Goal: Task Accomplishment & Management: Manage account settings

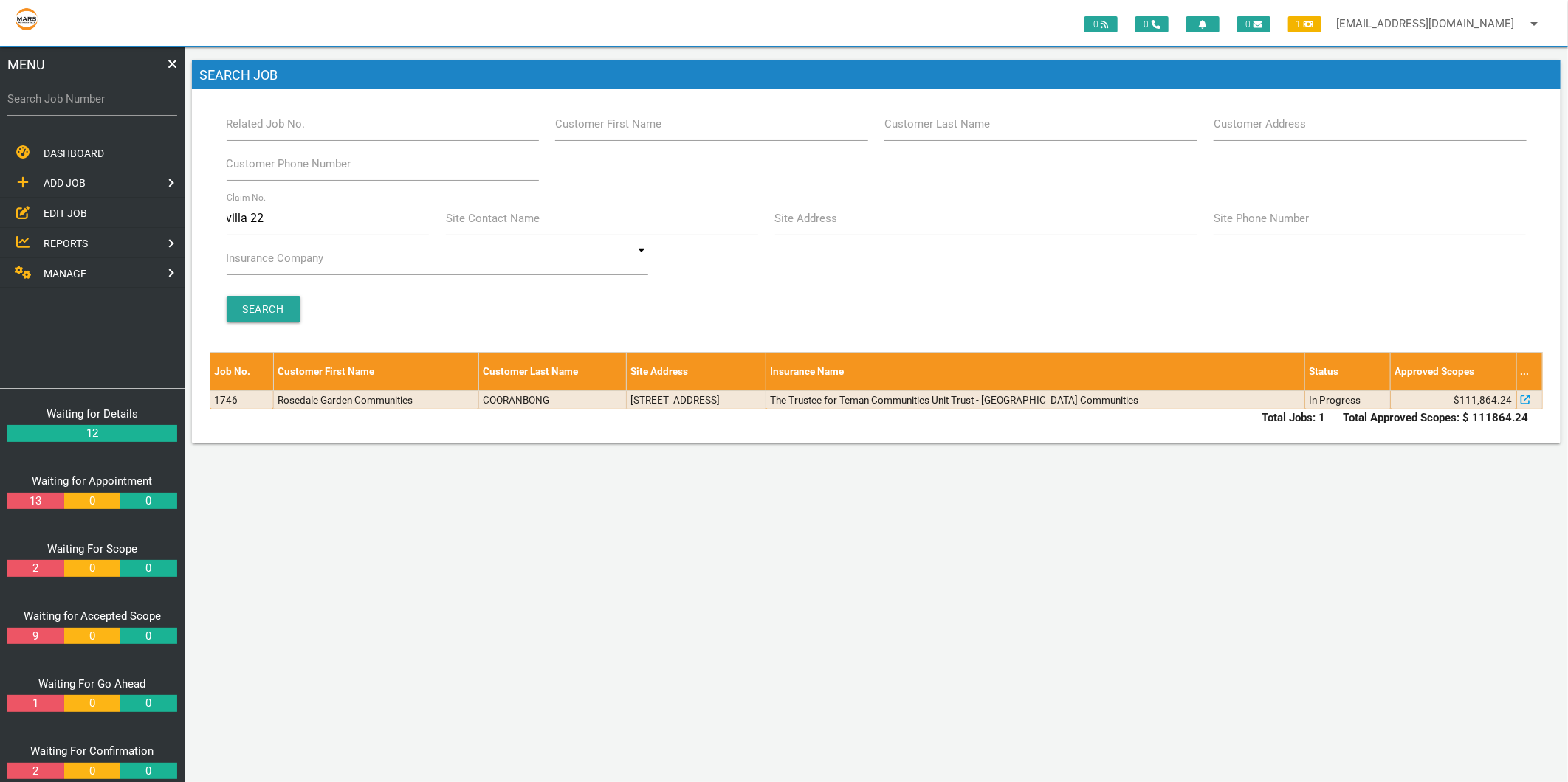
click at [63, 267] on span "MANAGE" at bounding box center [65, 274] width 43 height 12
click at [84, 181] on span "PERSONNEL" at bounding box center [73, 183] width 59 height 12
click at [84, 207] on span "EDIT PERSONNEL" at bounding box center [85, 213] width 82 height 12
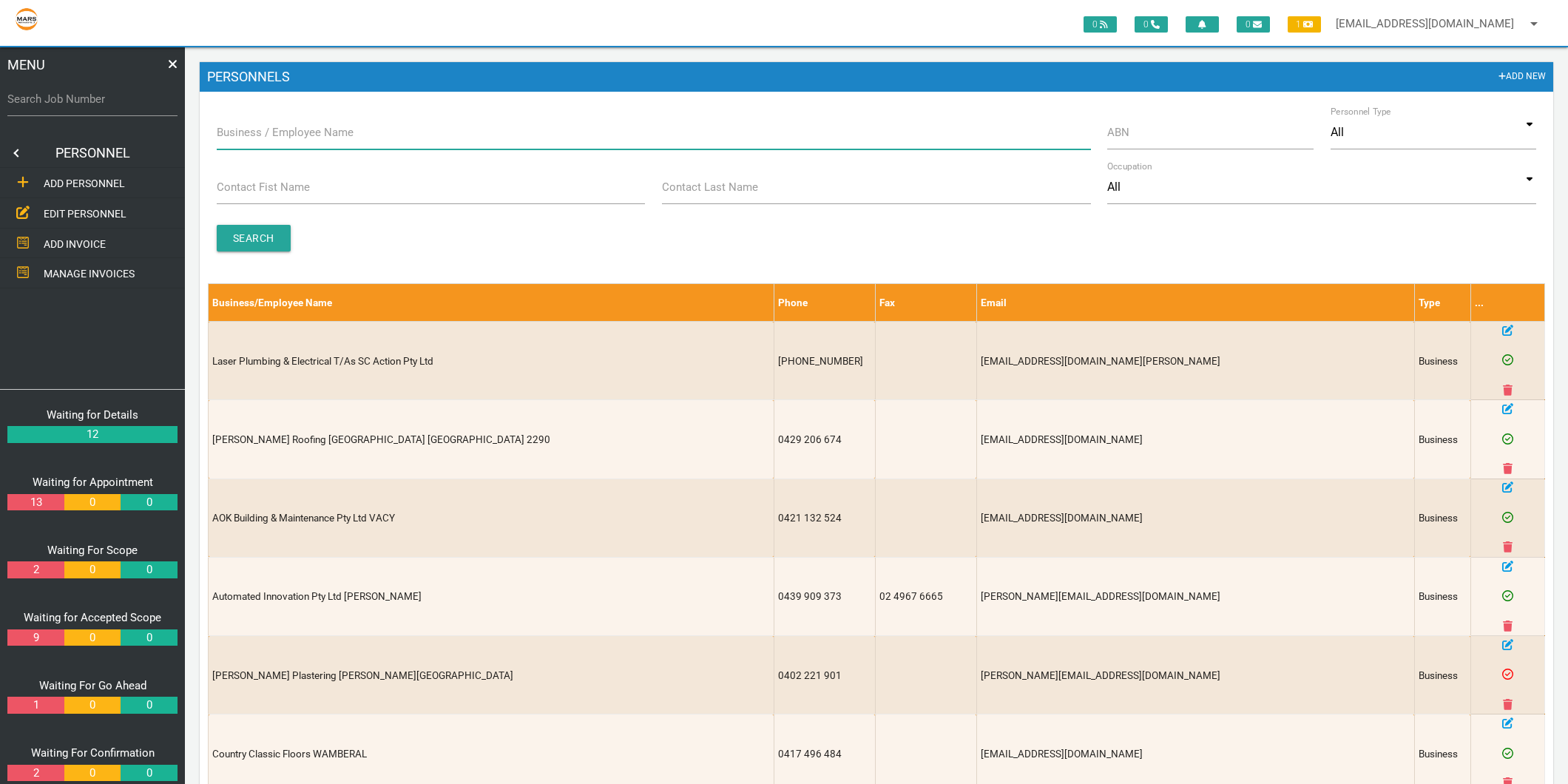
drag, startPoint x: 84, startPoint y: 208, endPoint x: 259, endPoint y: 120, distance: 195.9
click at [259, 120] on div "Business / Employee Name" at bounding box center [653, 135] width 892 height 40
type input "jag"
click at [246, 251] on input "Search" at bounding box center [254, 238] width 74 height 27
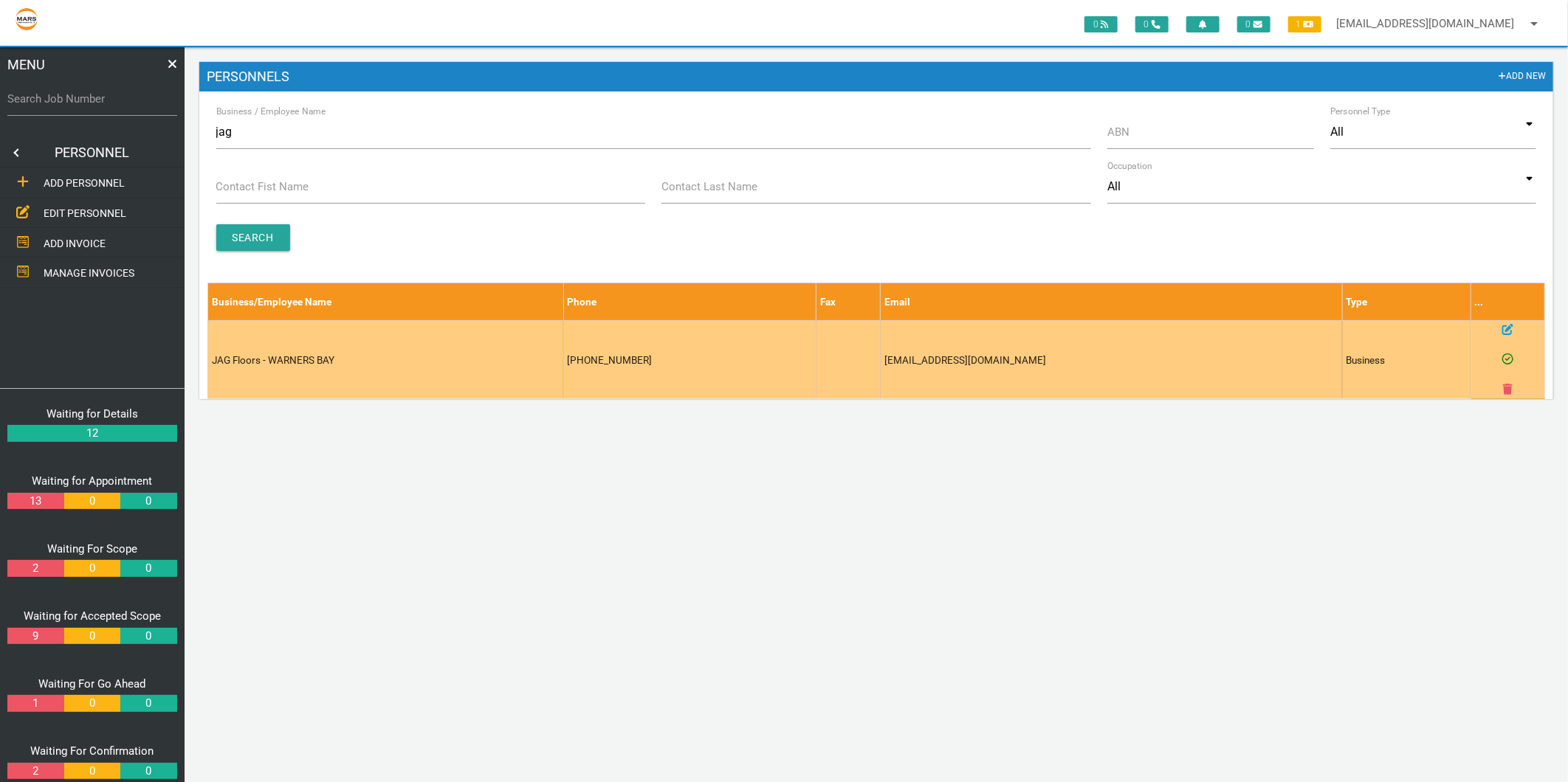
click at [1515, 330] on td at bounding box center [1508, 360] width 73 height 78
click at [1508, 325] on icon at bounding box center [1508, 329] width 11 height 11
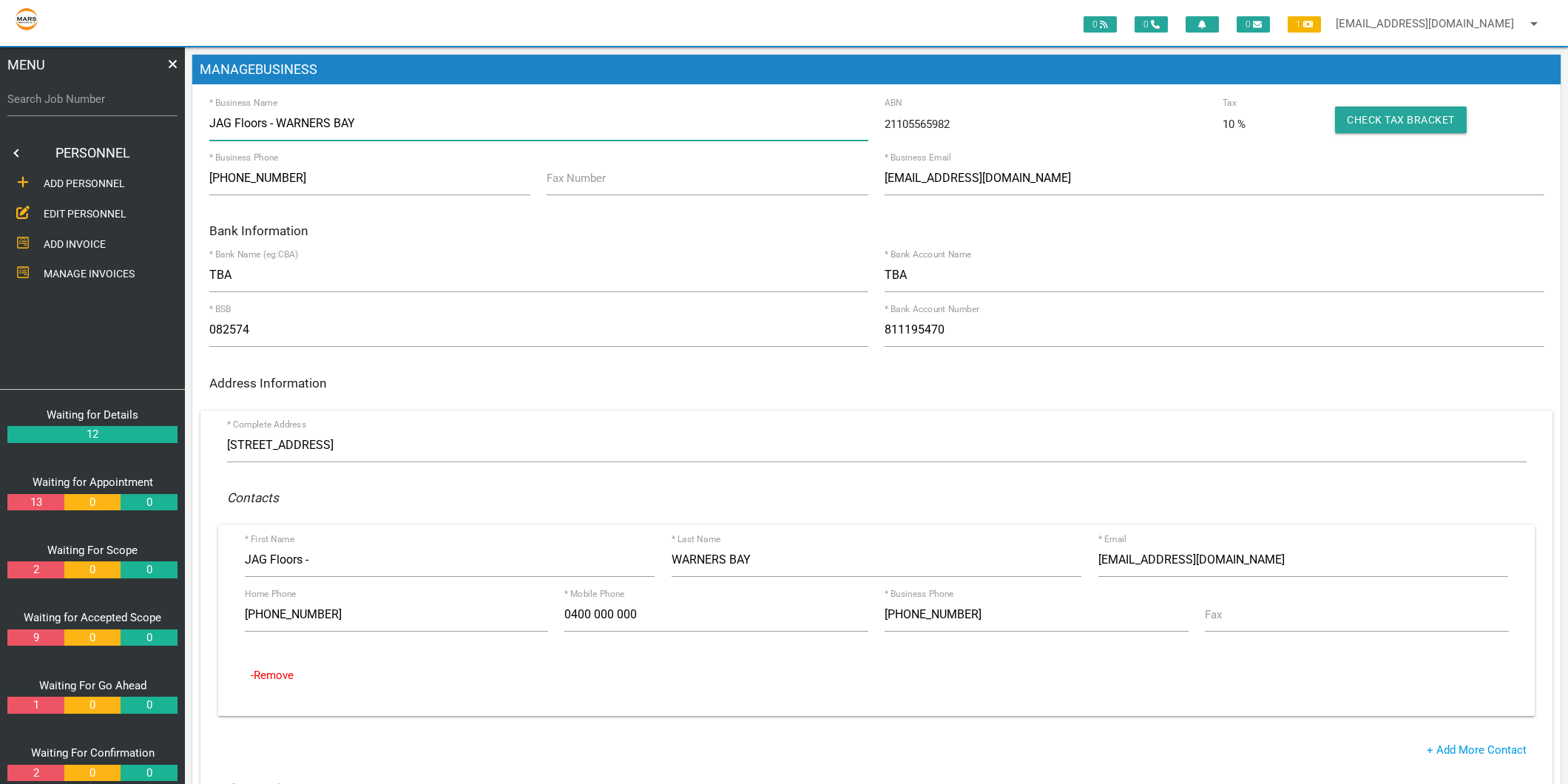
drag, startPoint x: 367, startPoint y: 122, endPoint x: 217, endPoint y: 116, distance: 150.1
click at [217, 116] on input "JAG Floors - WARNERS BAY" at bounding box center [539, 123] width 659 height 34
